Goal: Information Seeking & Learning: Learn about a topic

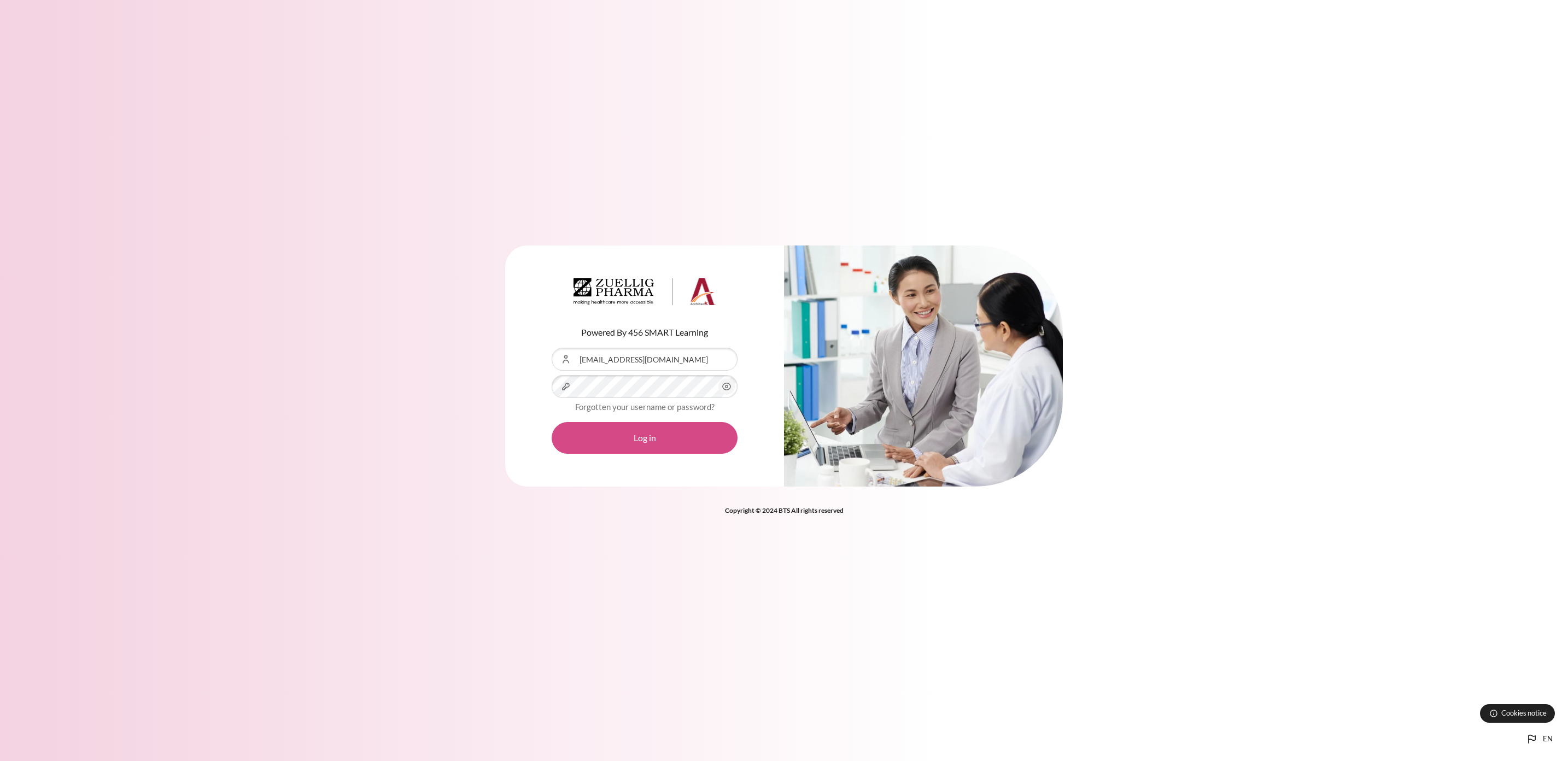
click at [620, 439] on button "Log in" at bounding box center [645, 437] width 186 height 32
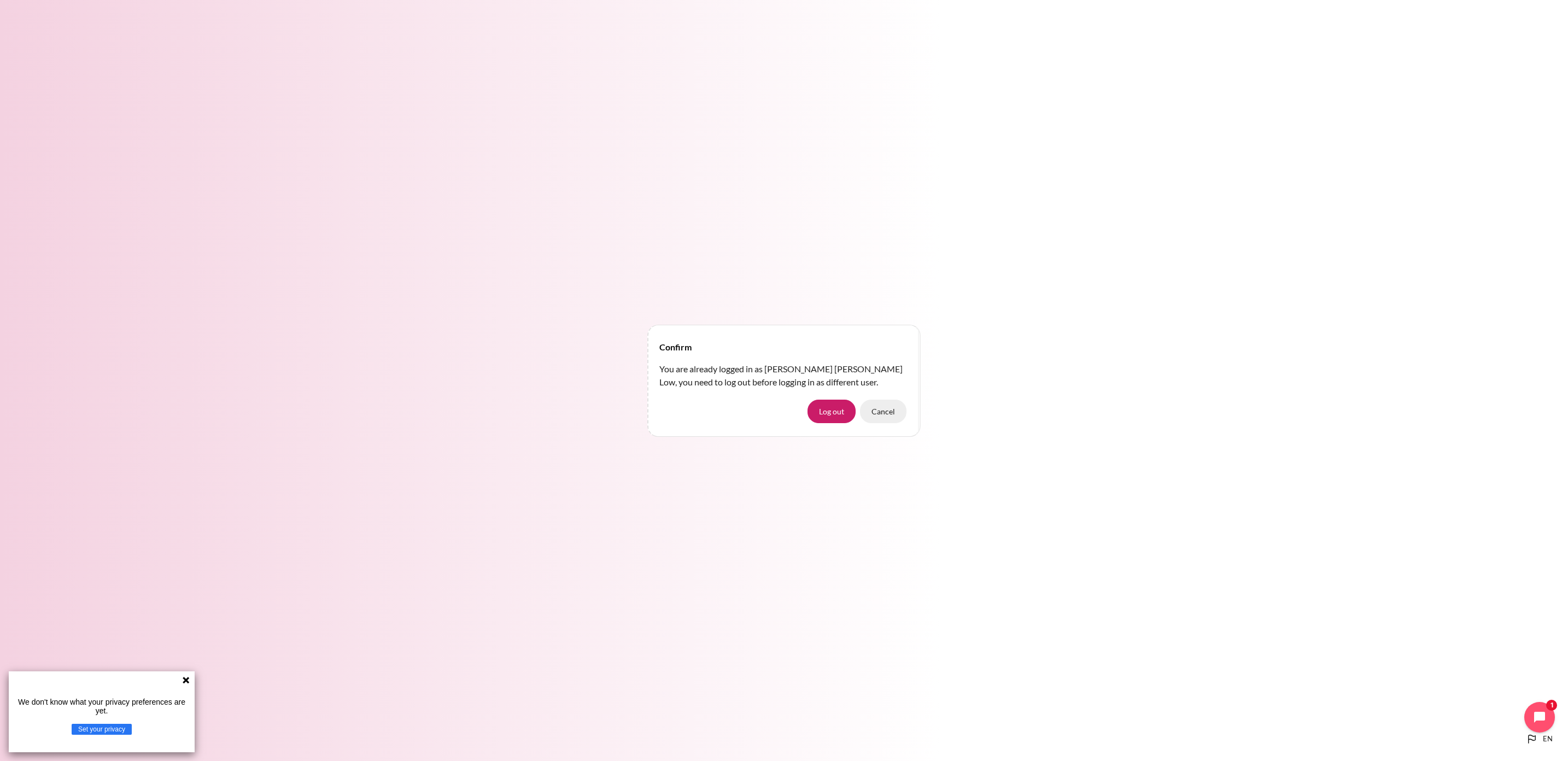
click at [893, 411] on button "Cancel" at bounding box center [882, 411] width 47 height 23
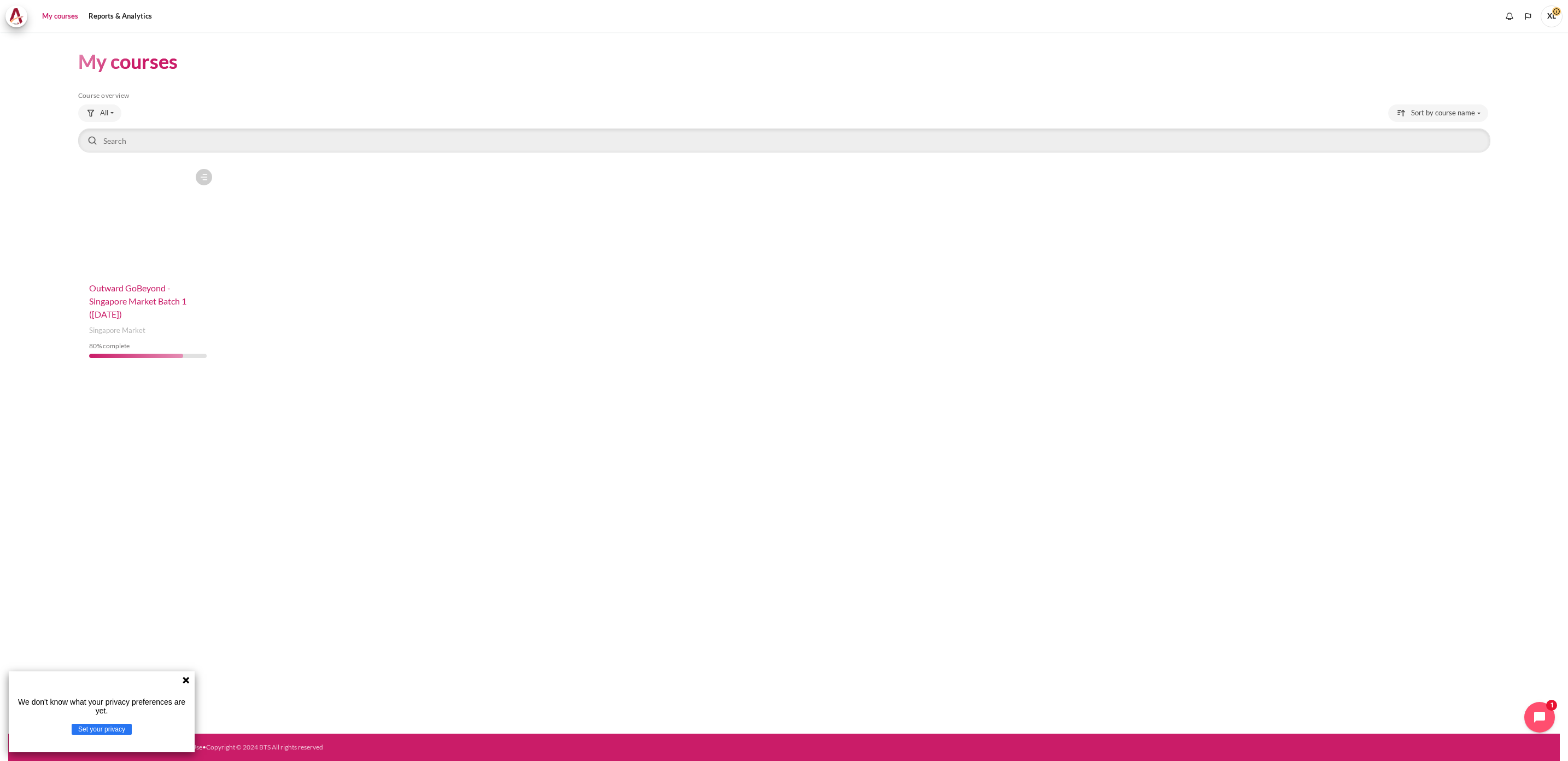
click at [141, 296] on span "Outward GoBeyond - Singapore Market Batch 1 ([DATE])" at bounding box center [138, 301] width 97 height 36
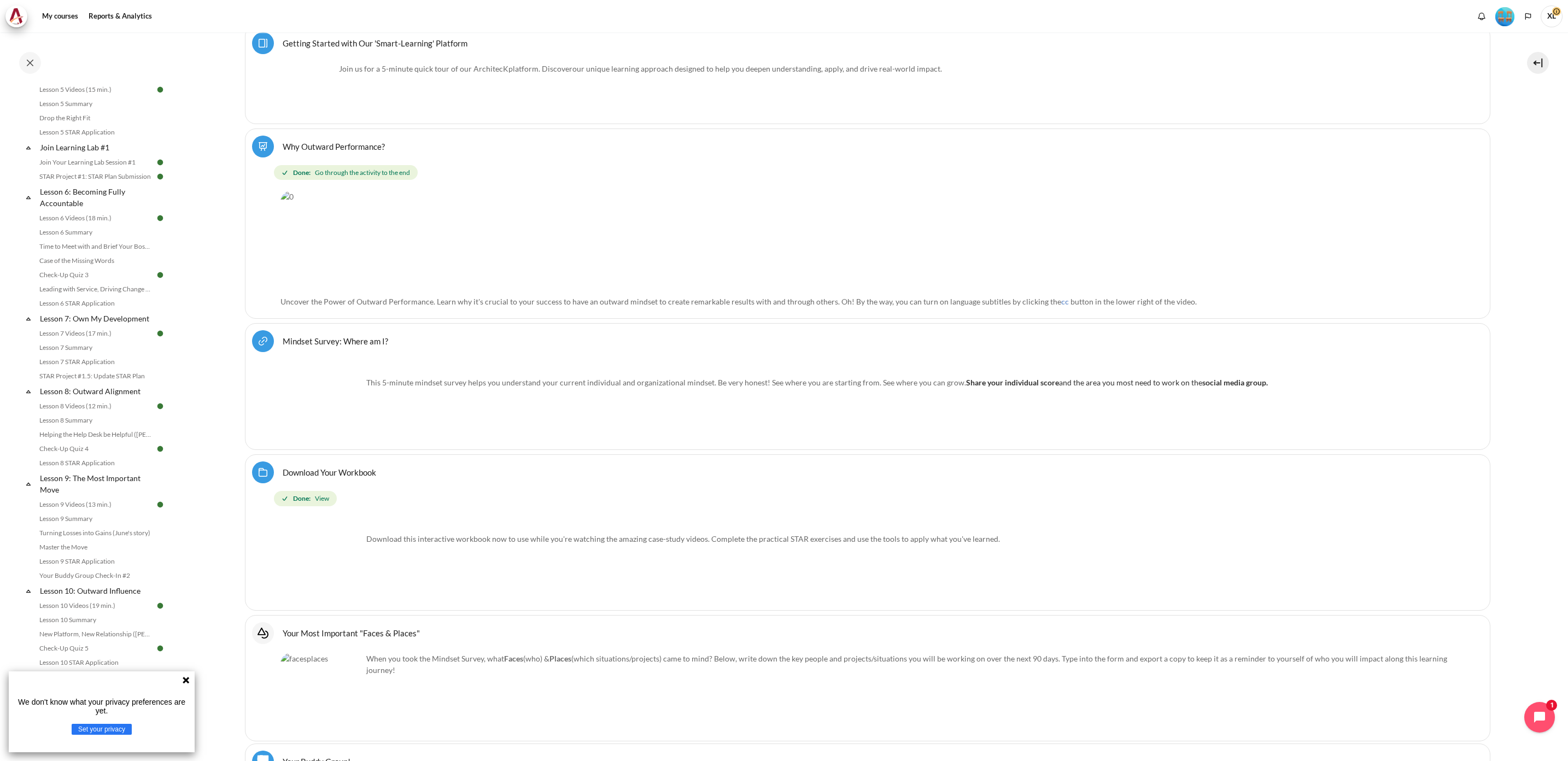
scroll to position [768, 0]
click at [187, 678] on icon at bounding box center [185, 680] width 7 height 7
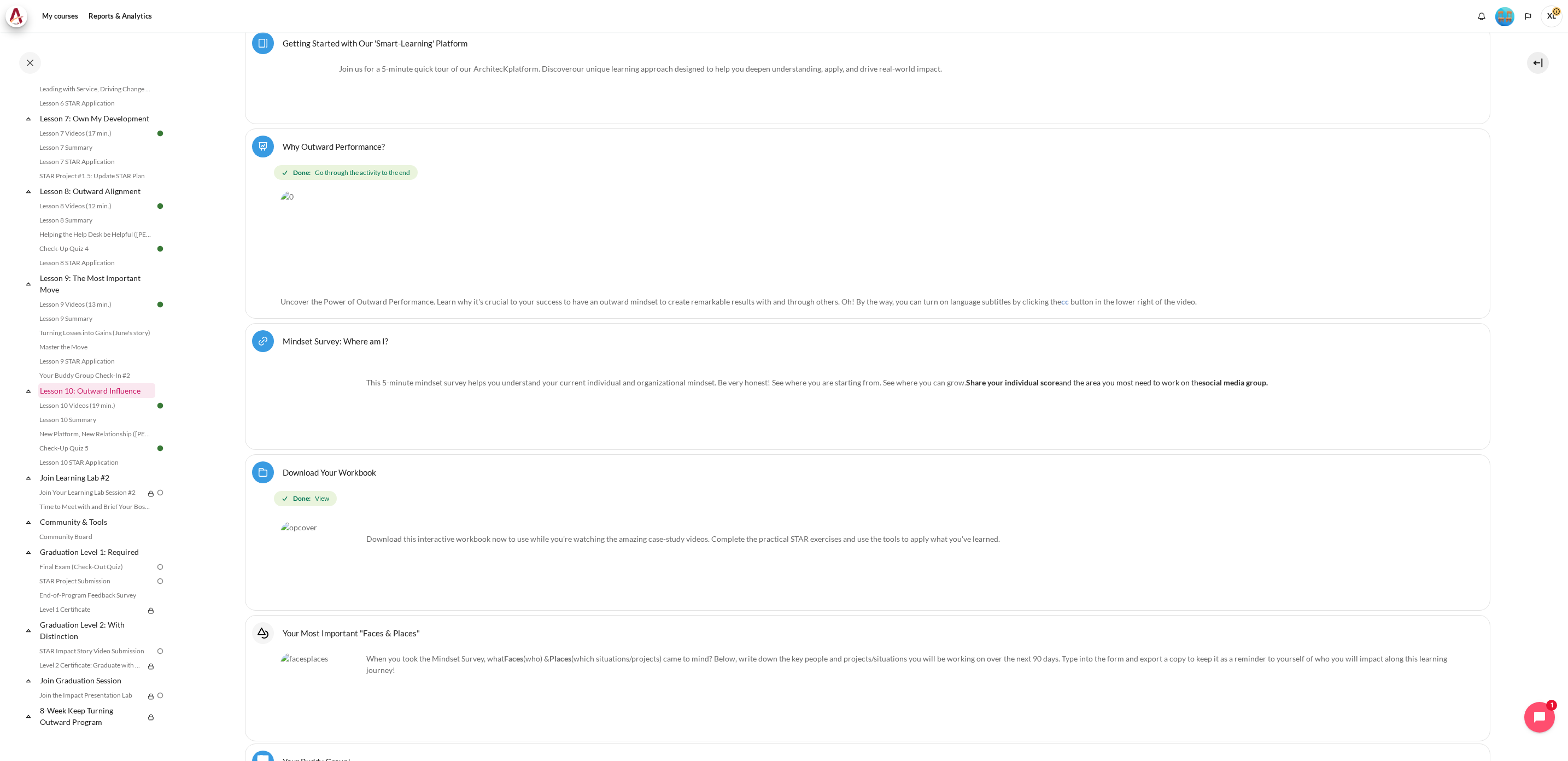
scroll to position [686, 0]
